Goal: Transaction & Acquisition: Purchase product/service

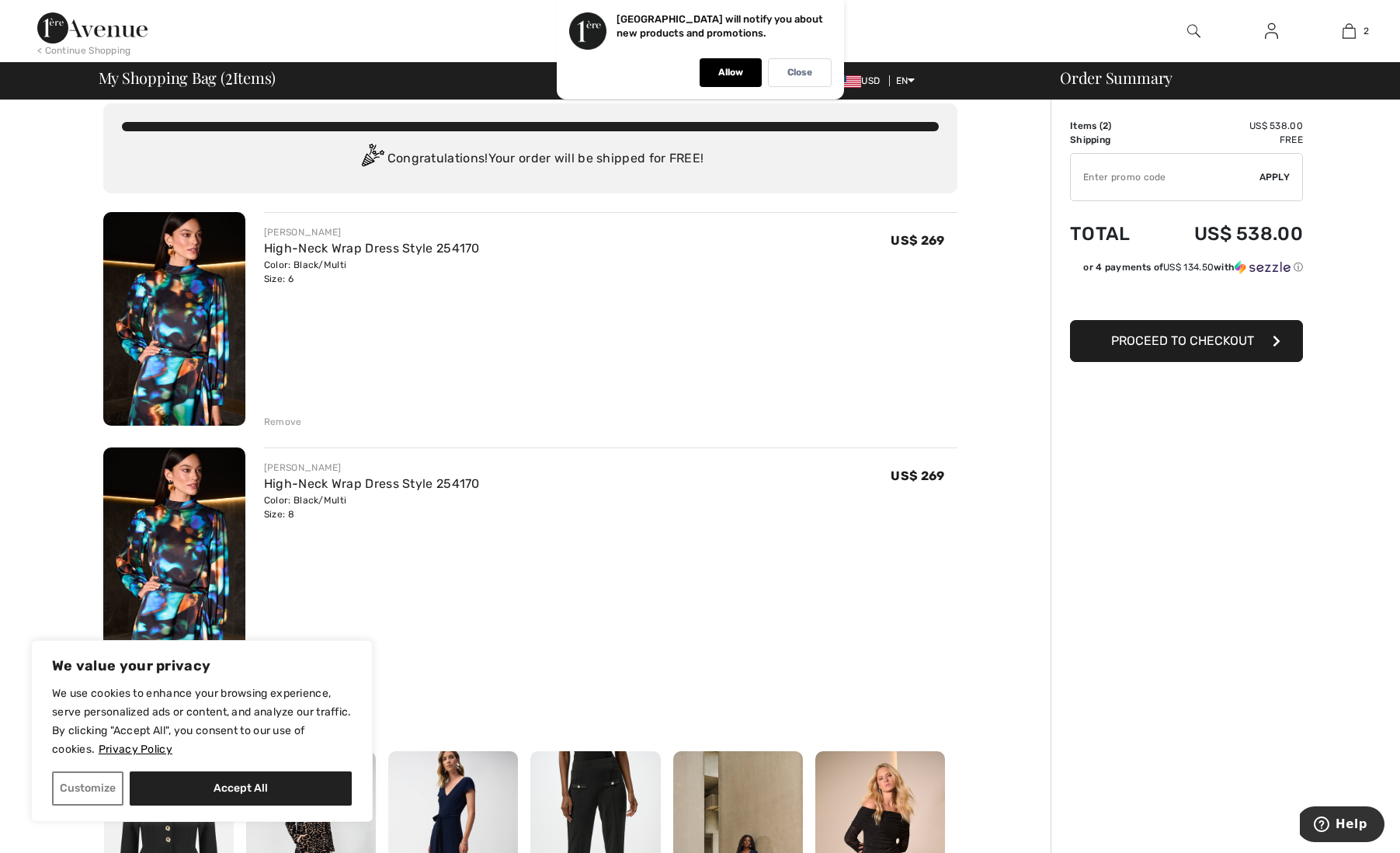
scroll to position [18, 0]
click at [276, 420] on div "Remove" at bounding box center [282, 420] width 38 height 14
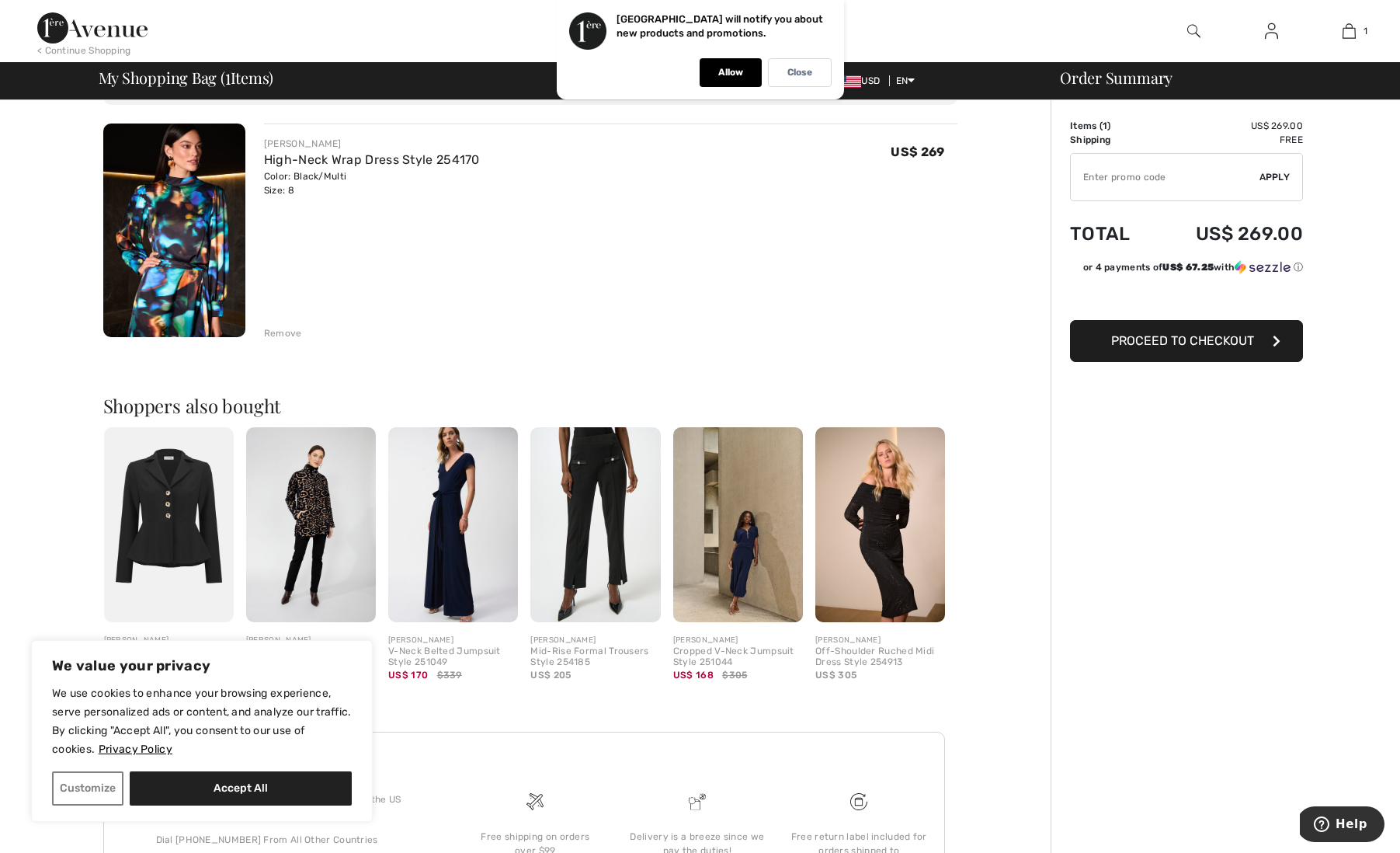
scroll to position [118, 0]
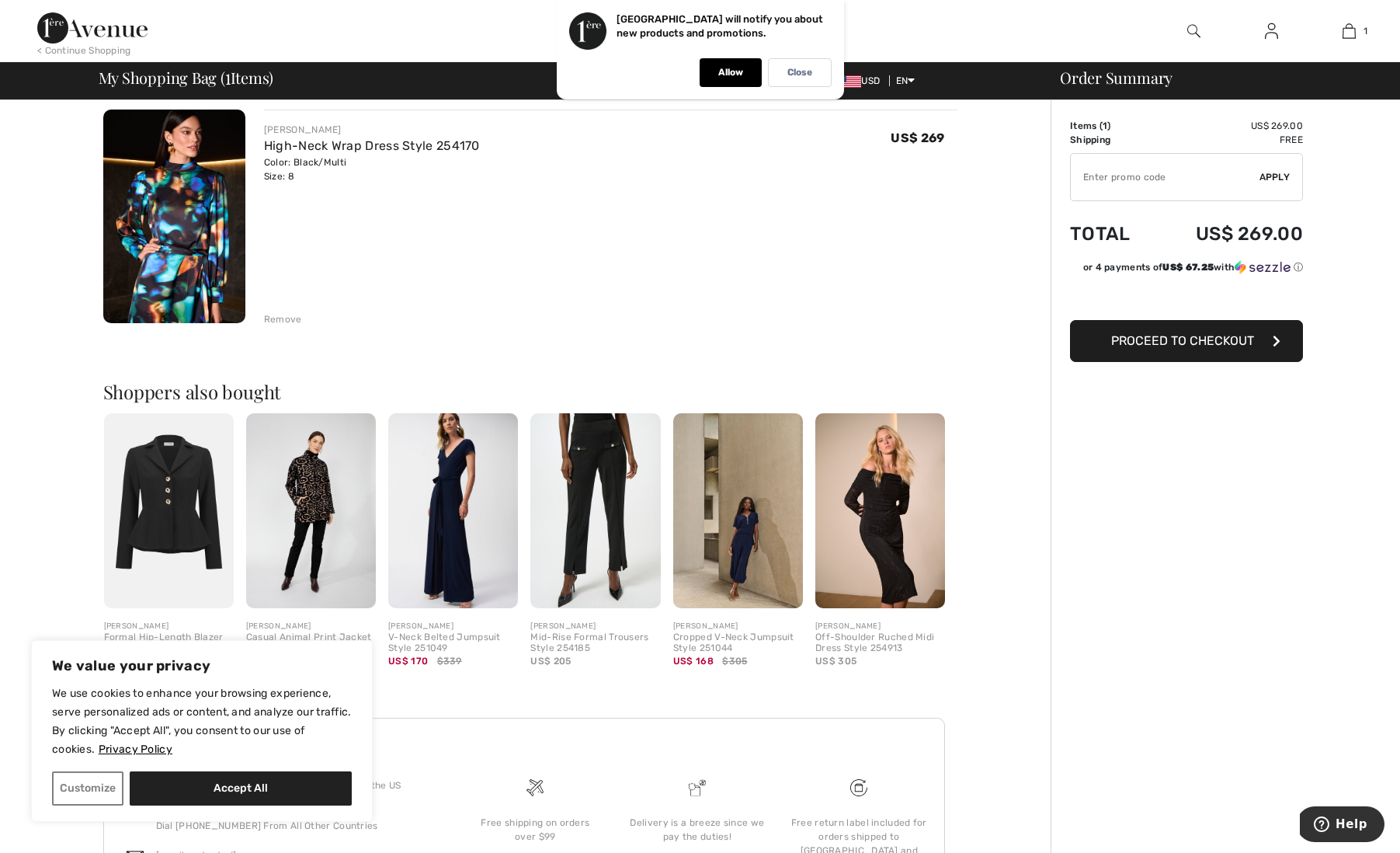
click at [281, 318] on div "Remove" at bounding box center [282, 318] width 38 height 14
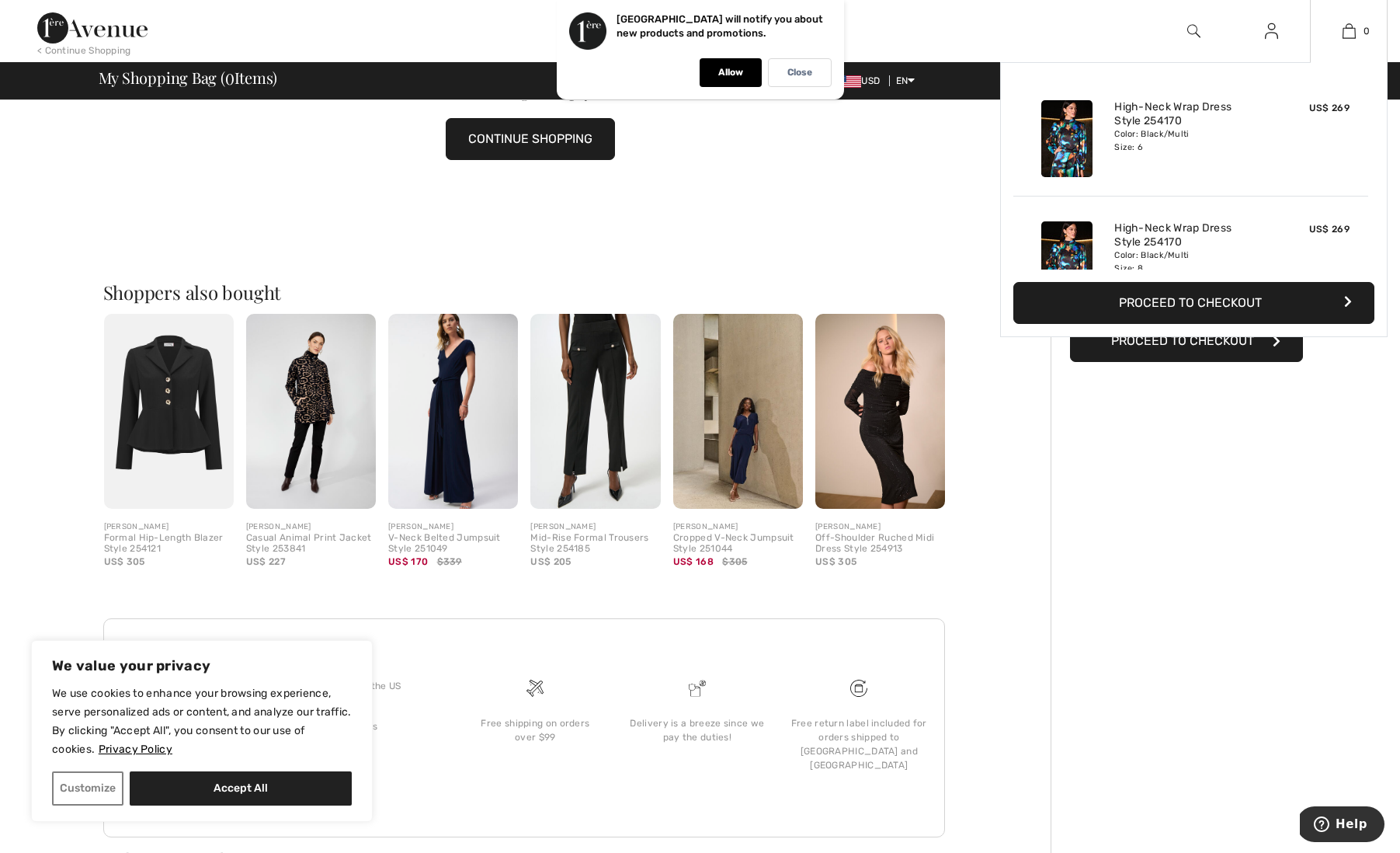
scroll to position [198, 0]
click at [1157, 108] on link "High-Neck Wrap Dress Style 254170" at bounding box center [1191, 114] width 153 height 28
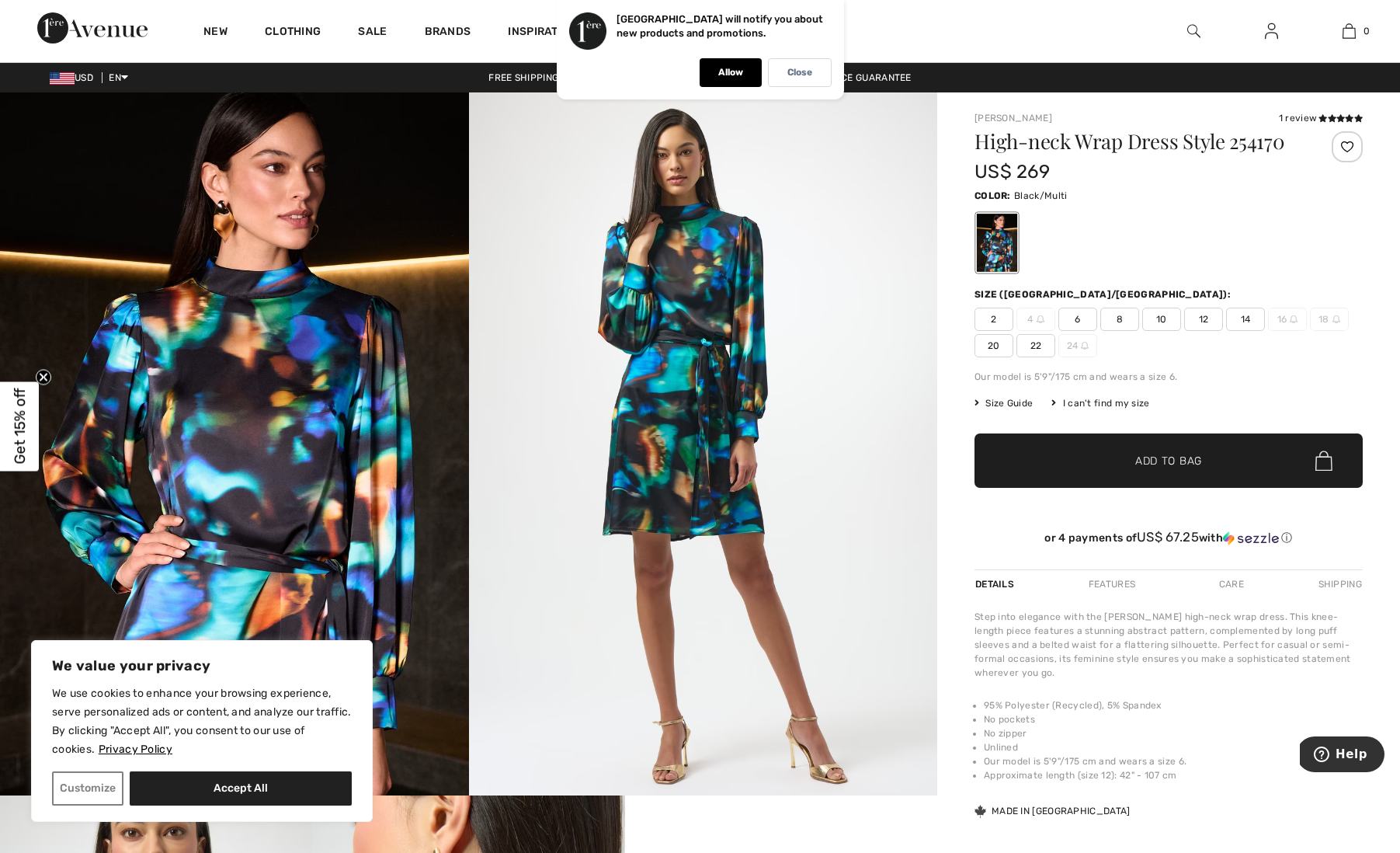
click at [1163, 319] on span "10" at bounding box center [1161, 318] width 39 height 23
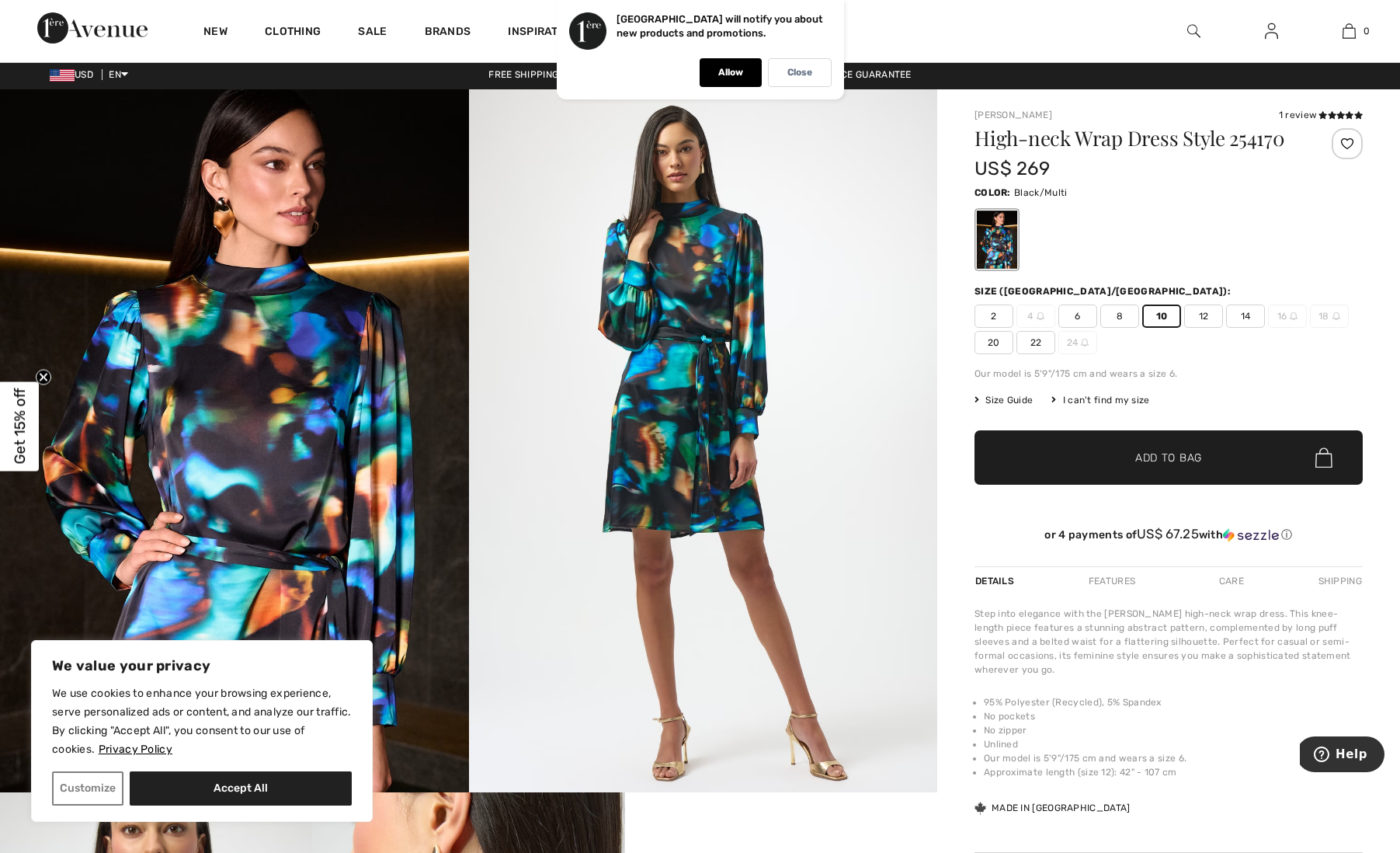
scroll to position [3, 1]
click at [856, 421] on img at bounding box center [703, 440] width 469 height 703
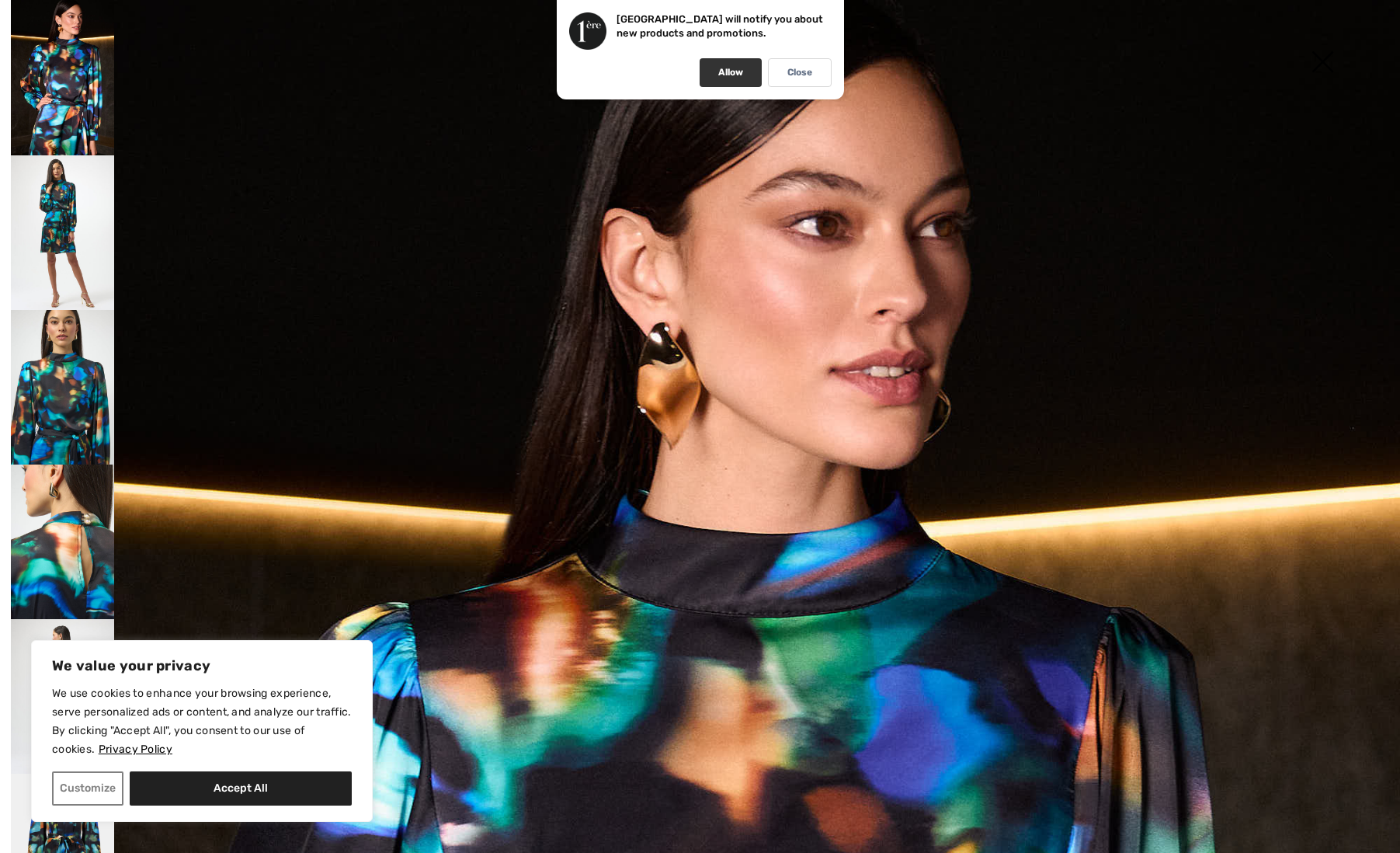
scroll to position [3, 0]
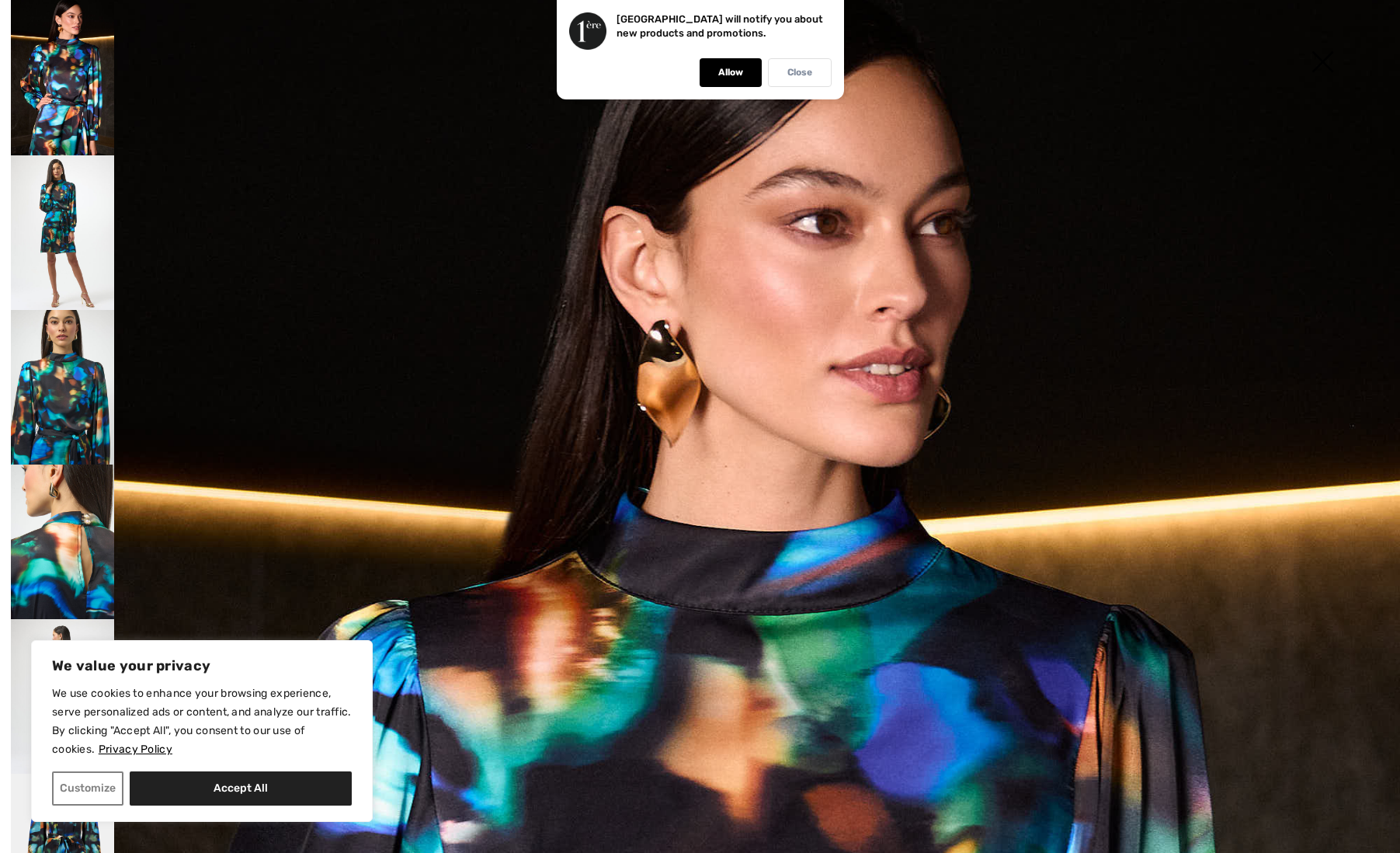
click at [784, 73] on div "Close" at bounding box center [799, 72] width 64 height 29
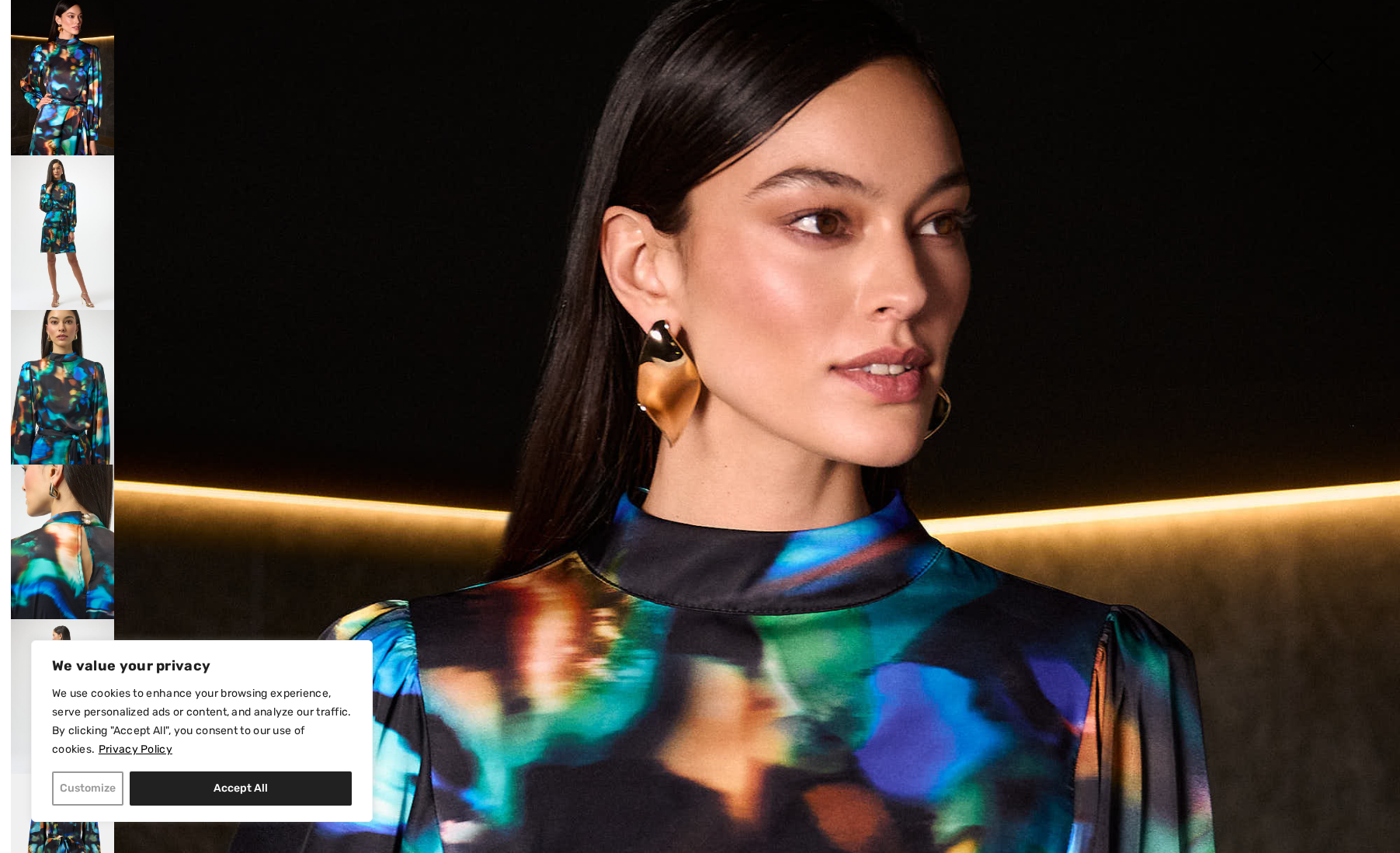
click at [99, 792] on button "Customize" at bounding box center [87, 787] width 71 height 34
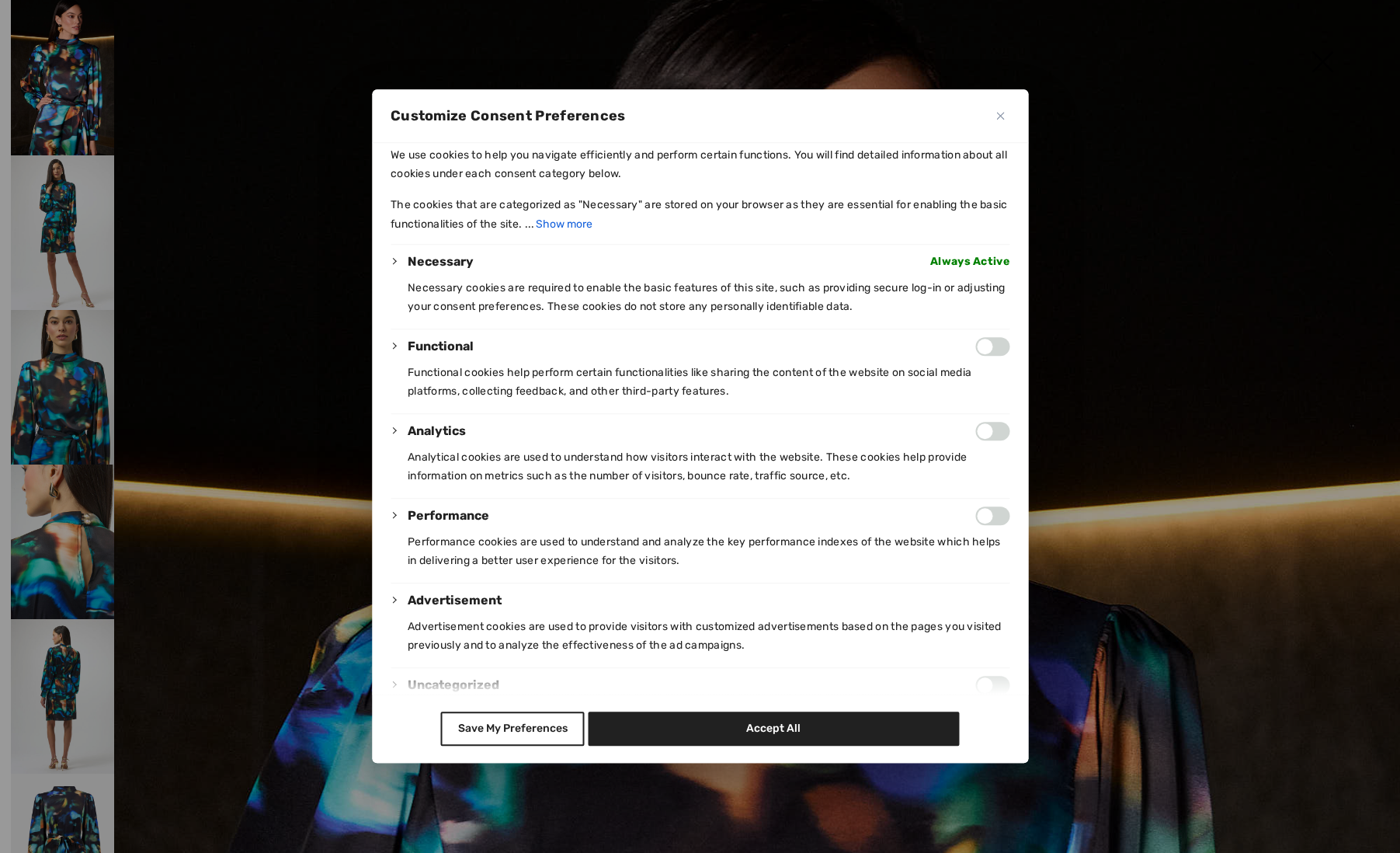
scroll to position [7, 0]
click at [481, 733] on button "Save My Preferences" at bounding box center [513, 728] width 144 height 34
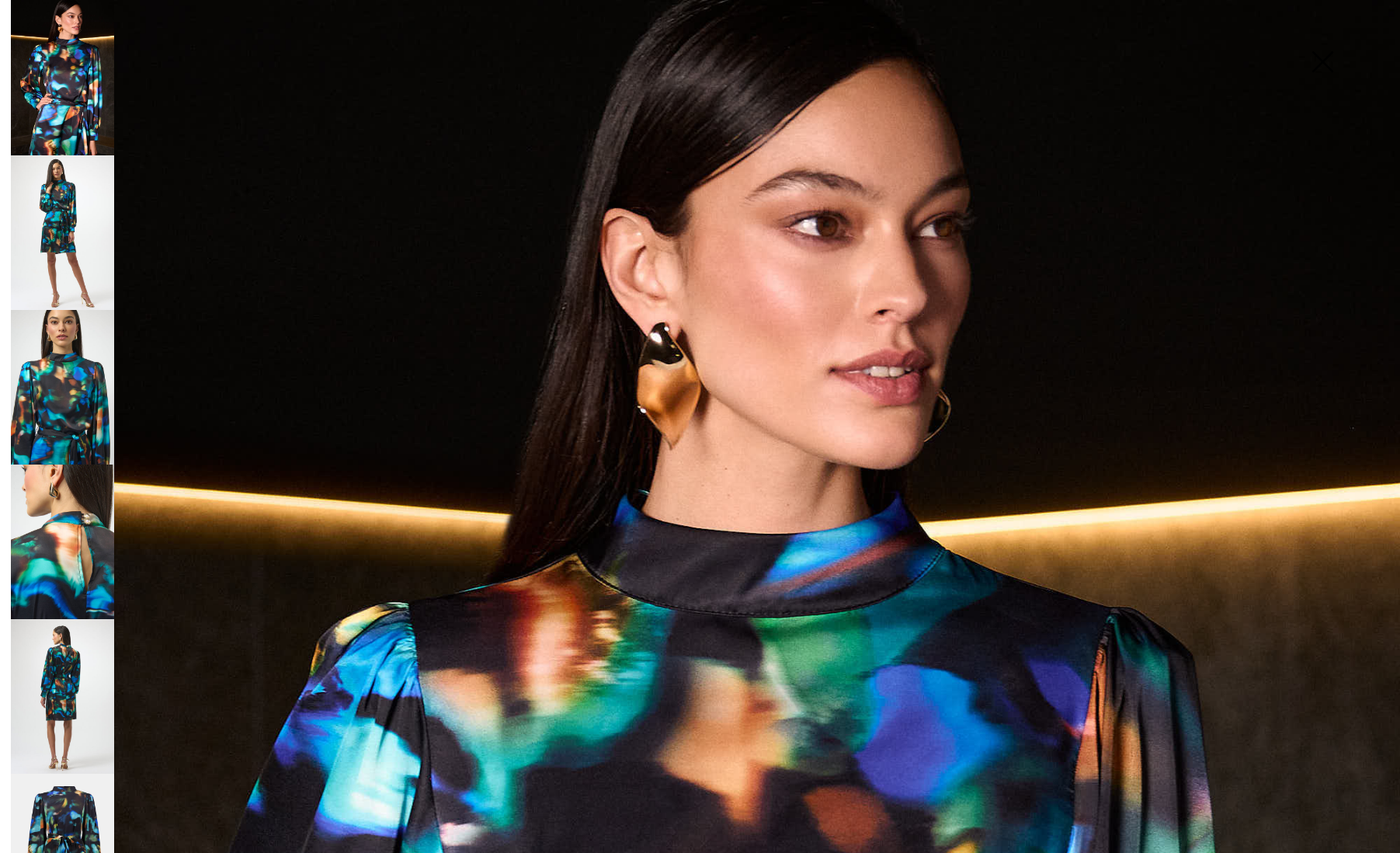
scroll to position [0, 0]
click at [64, 645] on img at bounding box center [63, 695] width 103 height 154
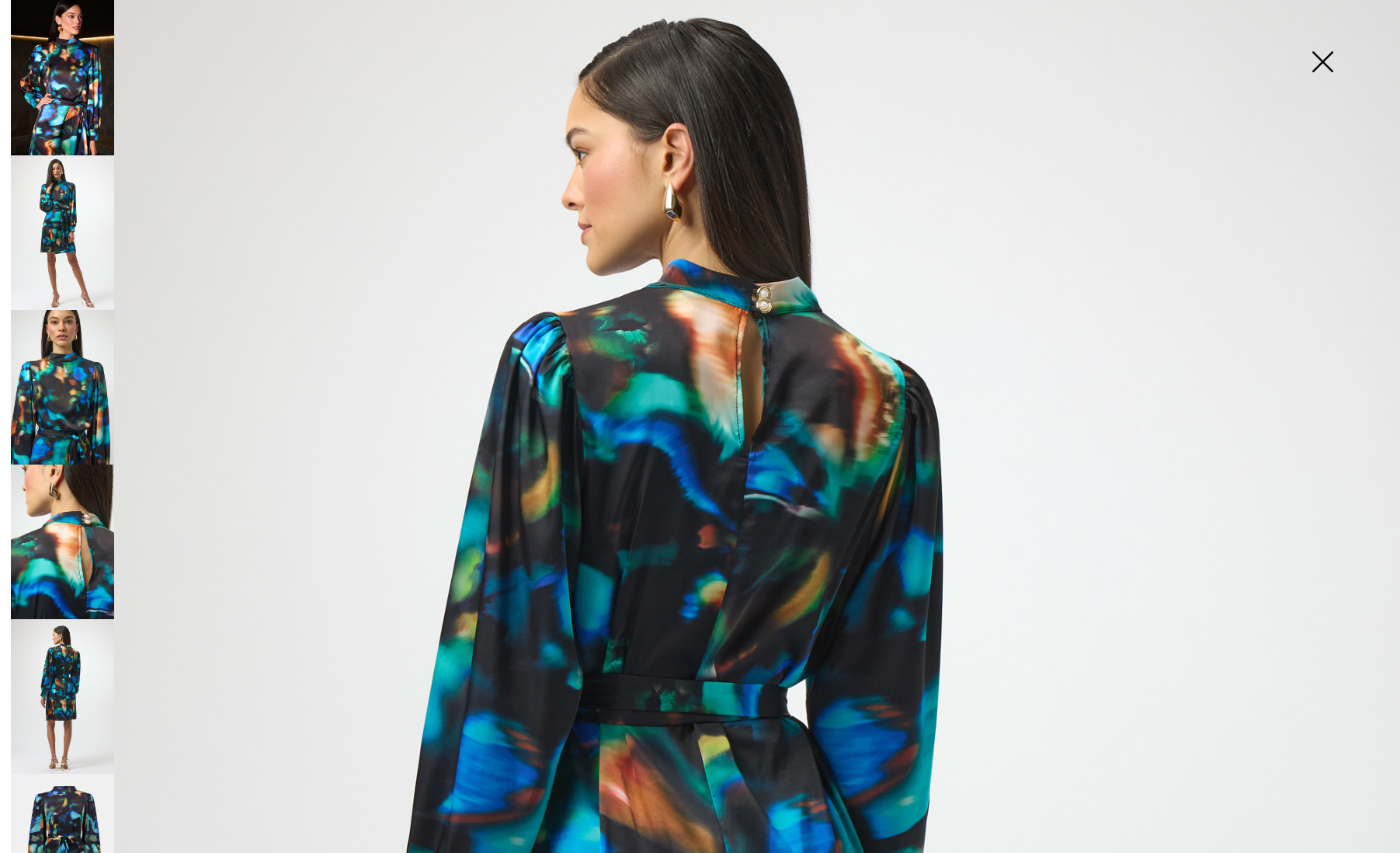
scroll to position [81, 0]
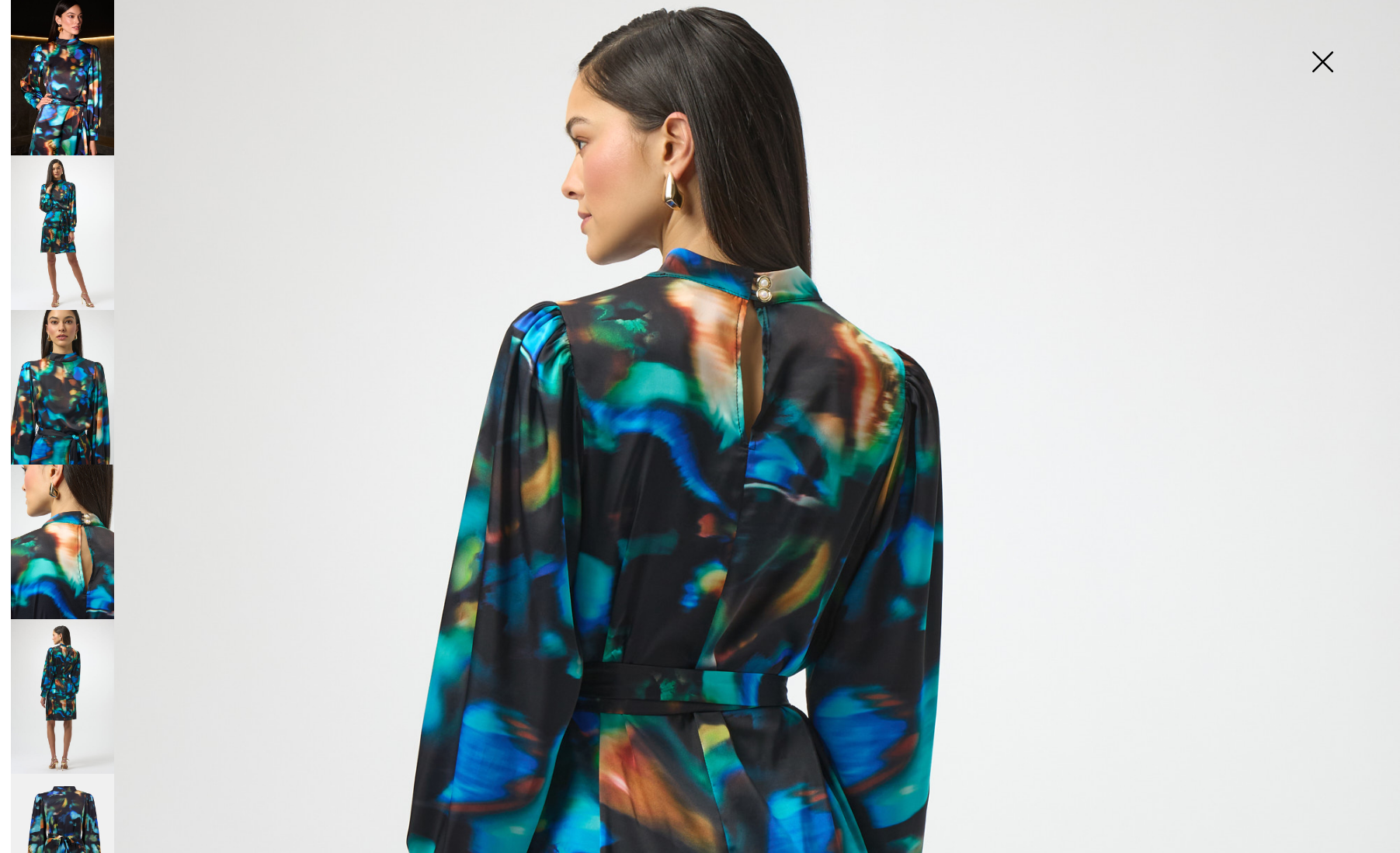
click at [66, 255] on img at bounding box center [63, 232] width 103 height 154
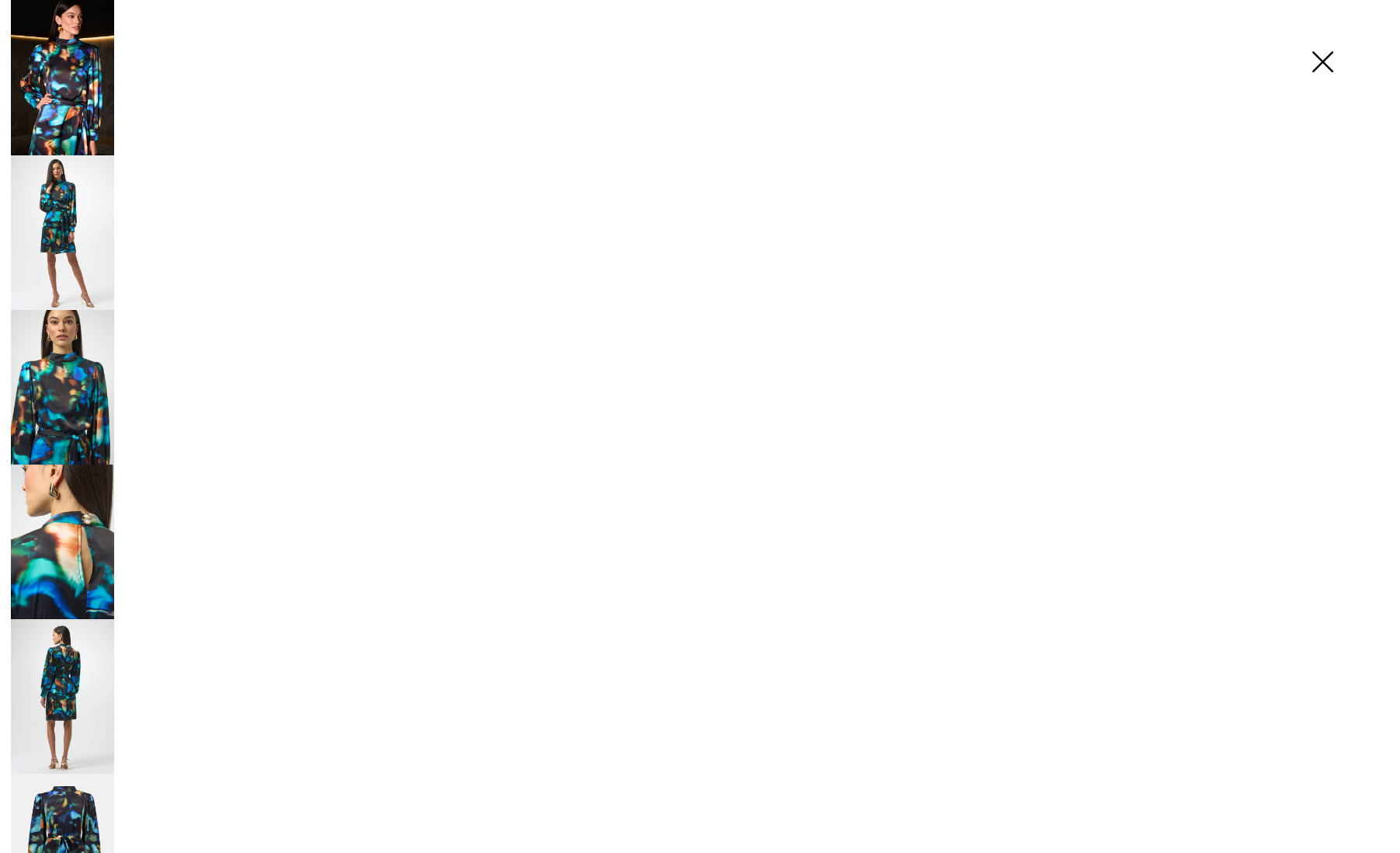
click at [66, 255] on img at bounding box center [63, 232] width 103 height 154
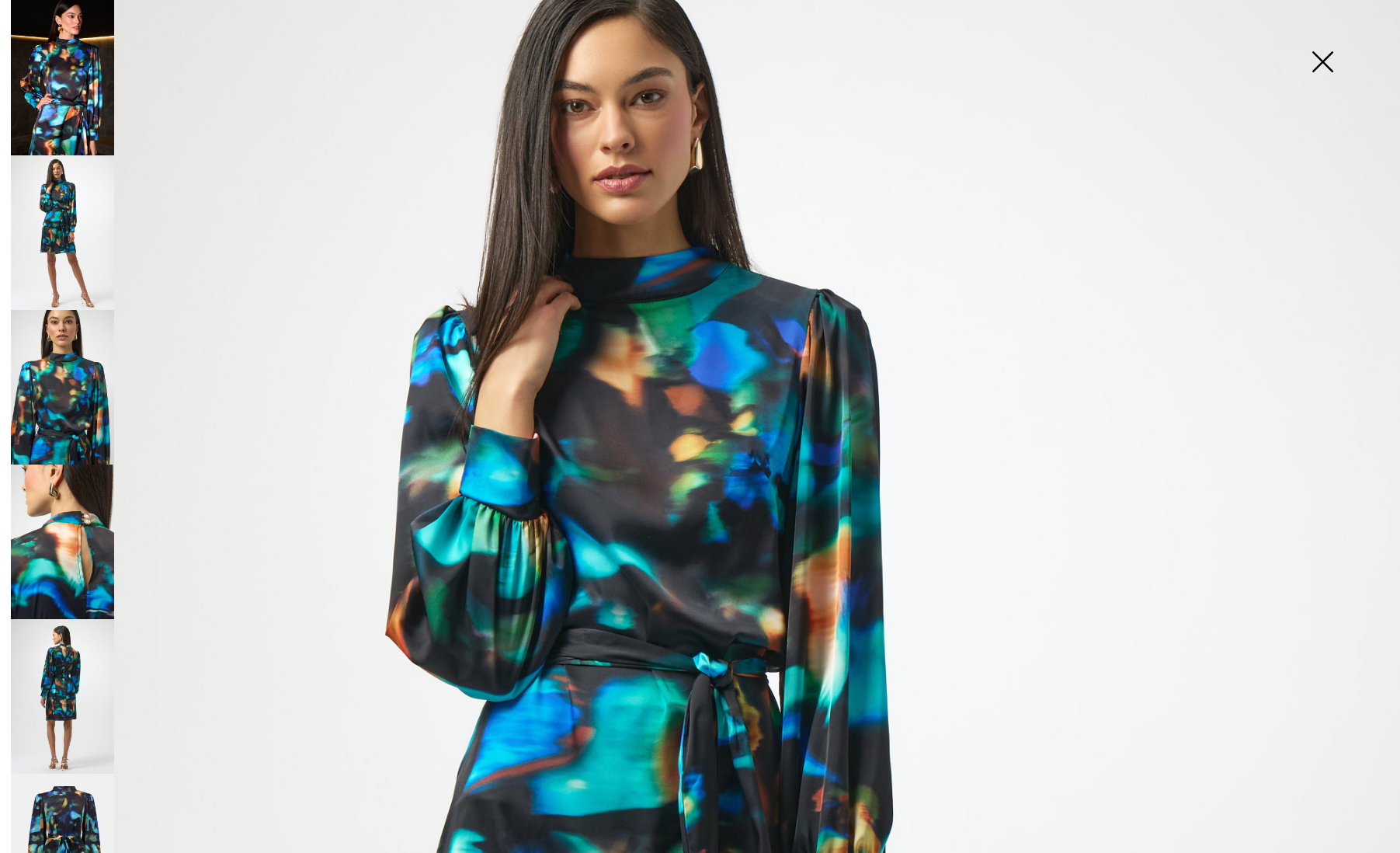
scroll to position [86, 0]
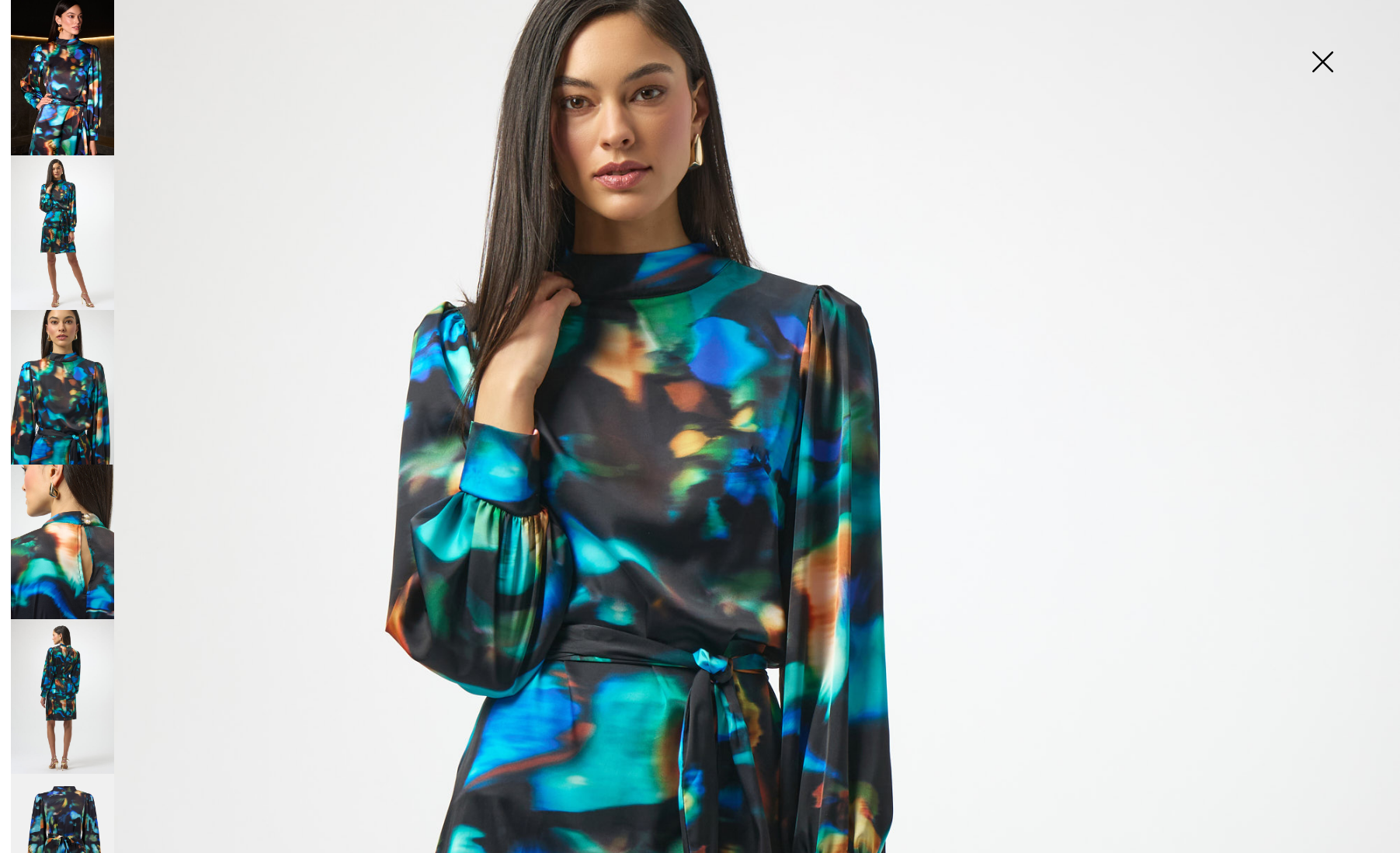
click at [1315, 66] on img at bounding box center [1322, 63] width 78 height 80
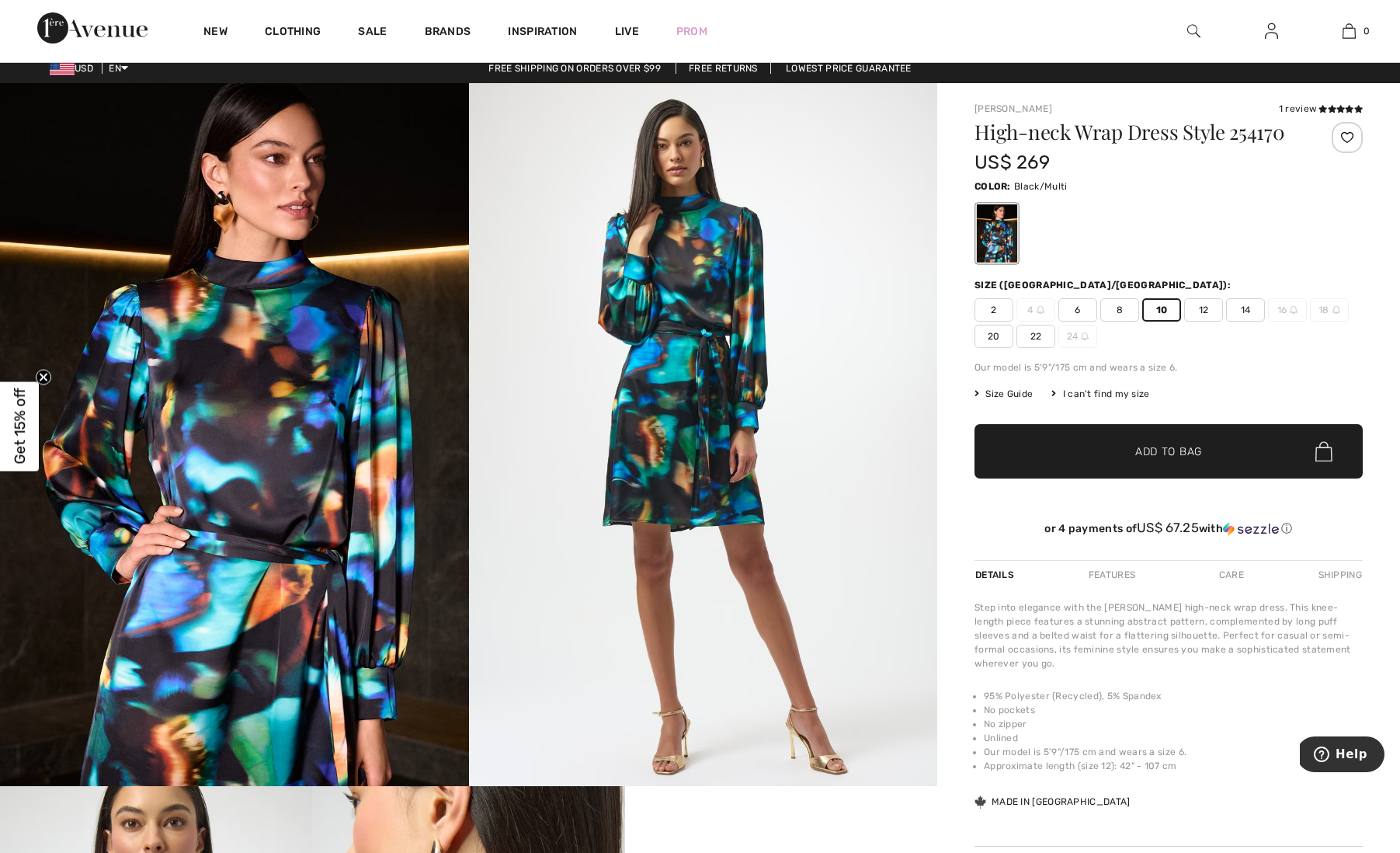
scroll to position [9, 0]
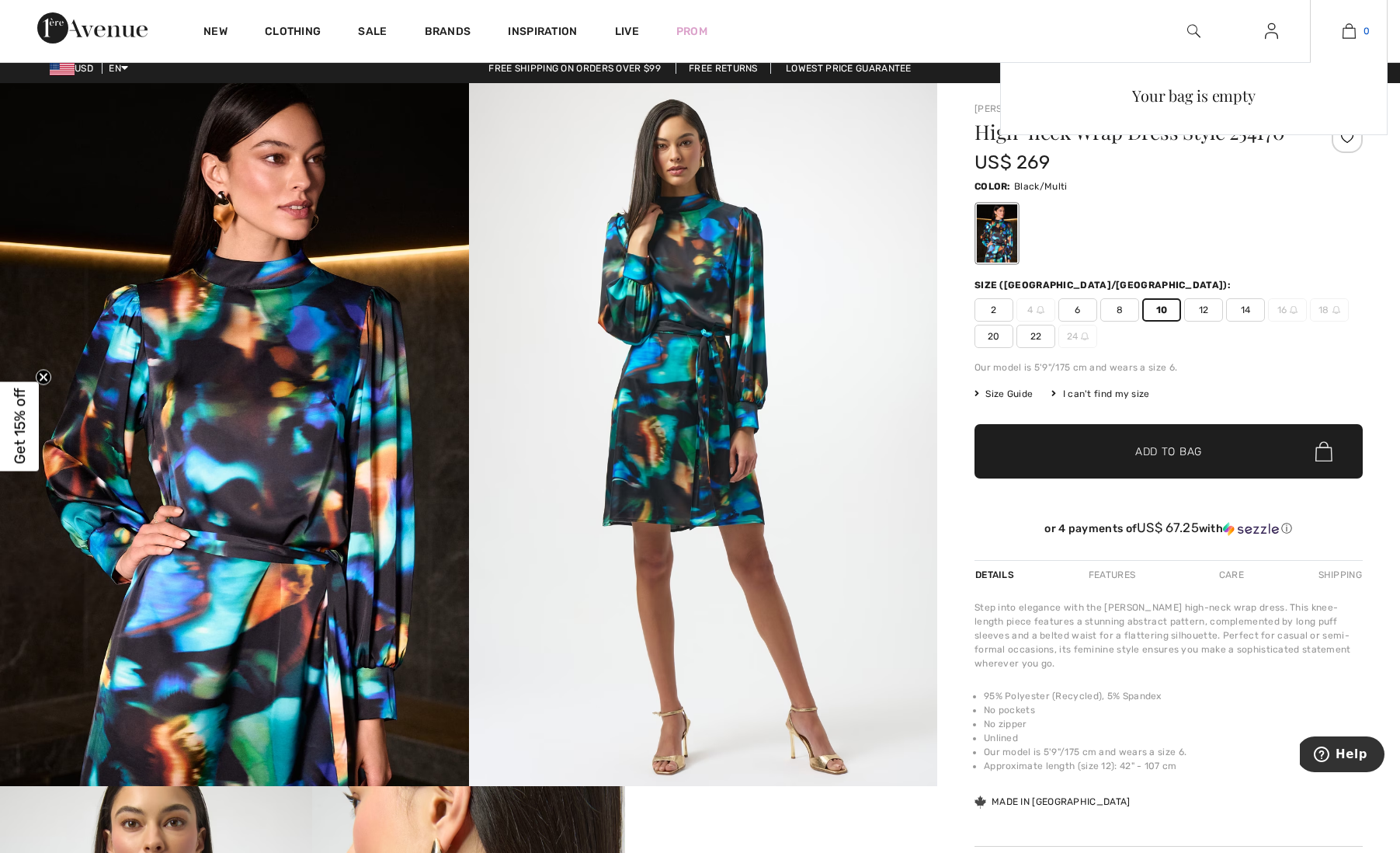
click at [1347, 30] on img at bounding box center [1348, 31] width 13 height 18
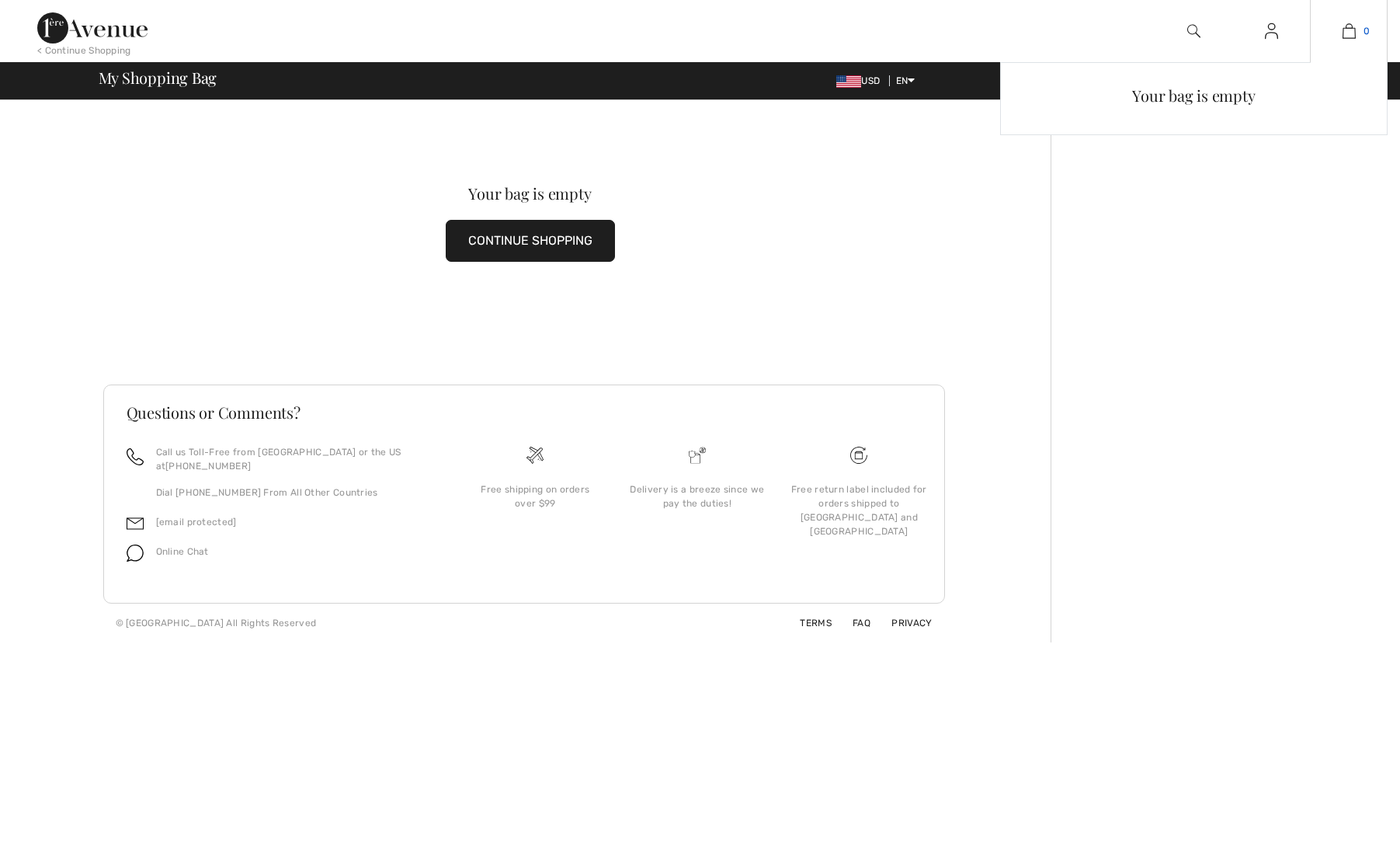
scroll to position [0, 1]
click at [1353, 33] on img at bounding box center [1348, 31] width 13 height 18
